Goal: Task Accomplishment & Management: Manage account settings

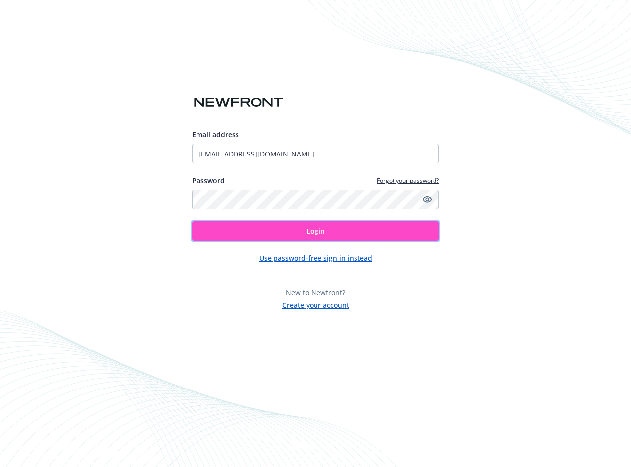
click at [290, 230] on button "Login" at bounding box center [315, 231] width 247 height 20
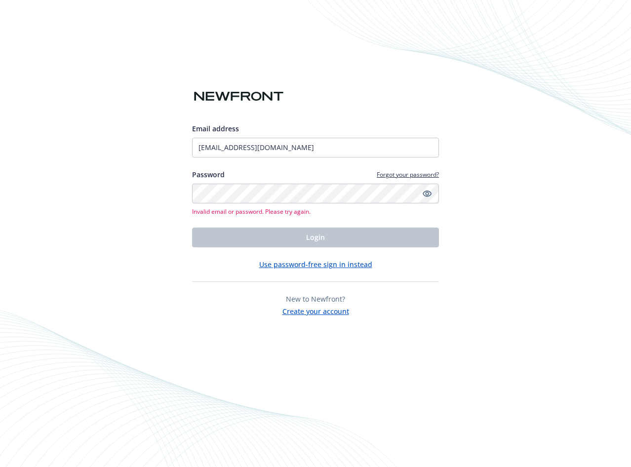
click at [374, 78] on div at bounding box center [315, 72] width 247 height 32
